Goal: Obtain resource: Download file/media

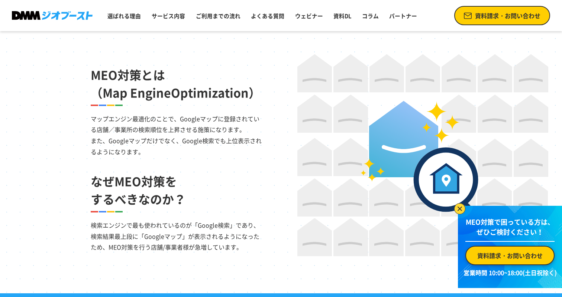
scroll to position [469, 0]
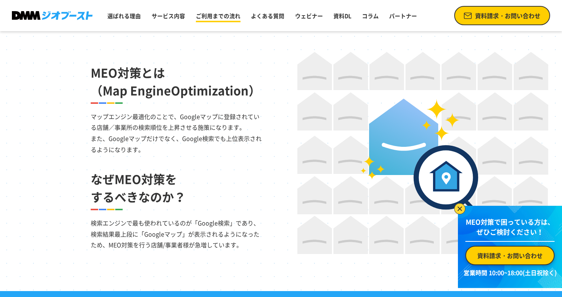
click at [205, 16] on link "ご利用までの流れ" at bounding box center [218, 16] width 51 height 14
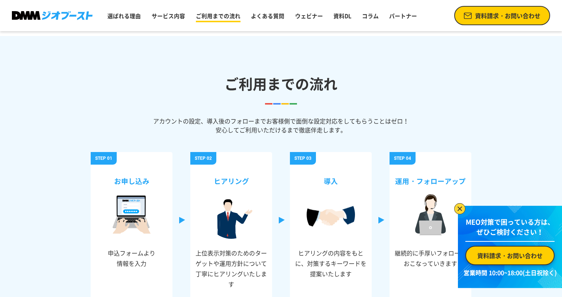
scroll to position [2431, 0]
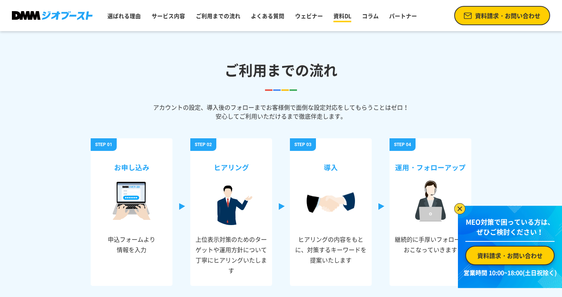
click at [335, 17] on link "資料DL" at bounding box center [342, 16] width 24 height 14
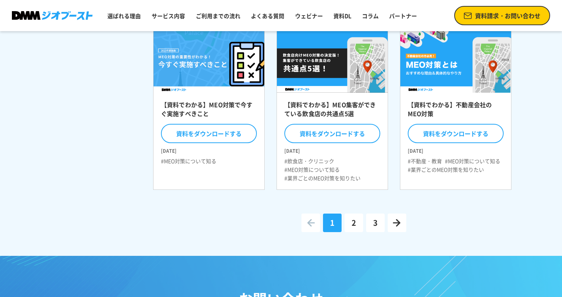
scroll to position [326, 0]
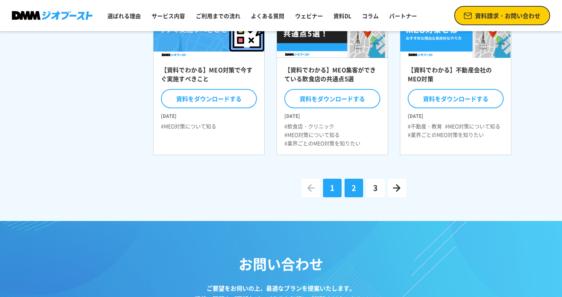
click at [351, 189] on link "2" at bounding box center [353, 188] width 19 height 19
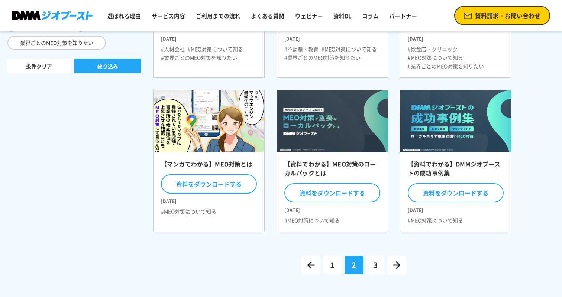
scroll to position [250, 0]
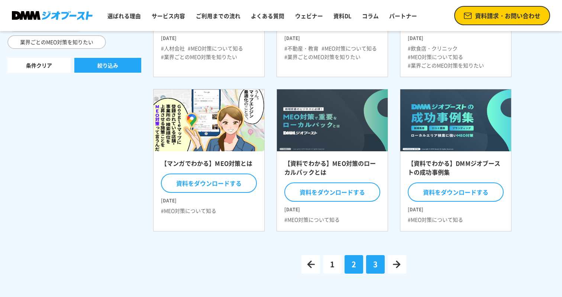
click at [373, 261] on link "3" at bounding box center [375, 265] width 19 height 19
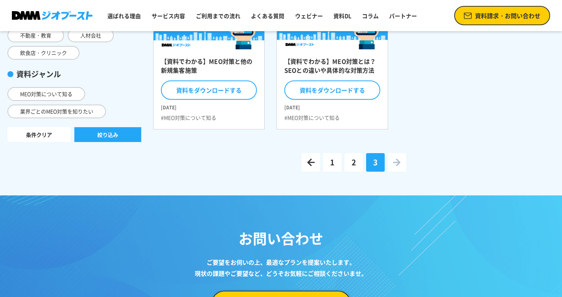
scroll to position [204, 0]
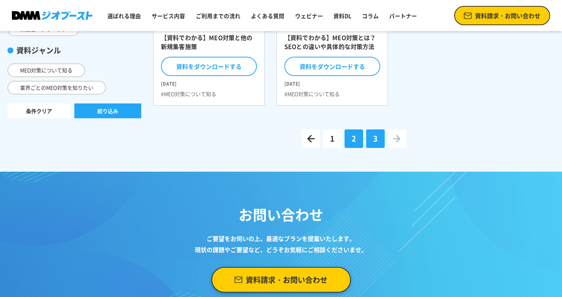
click at [352, 145] on link "2" at bounding box center [353, 139] width 19 height 19
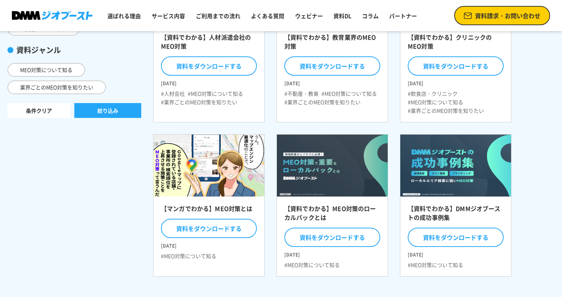
scroll to position [242, 0]
